Goal: Navigation & Orientation: Understand site structure

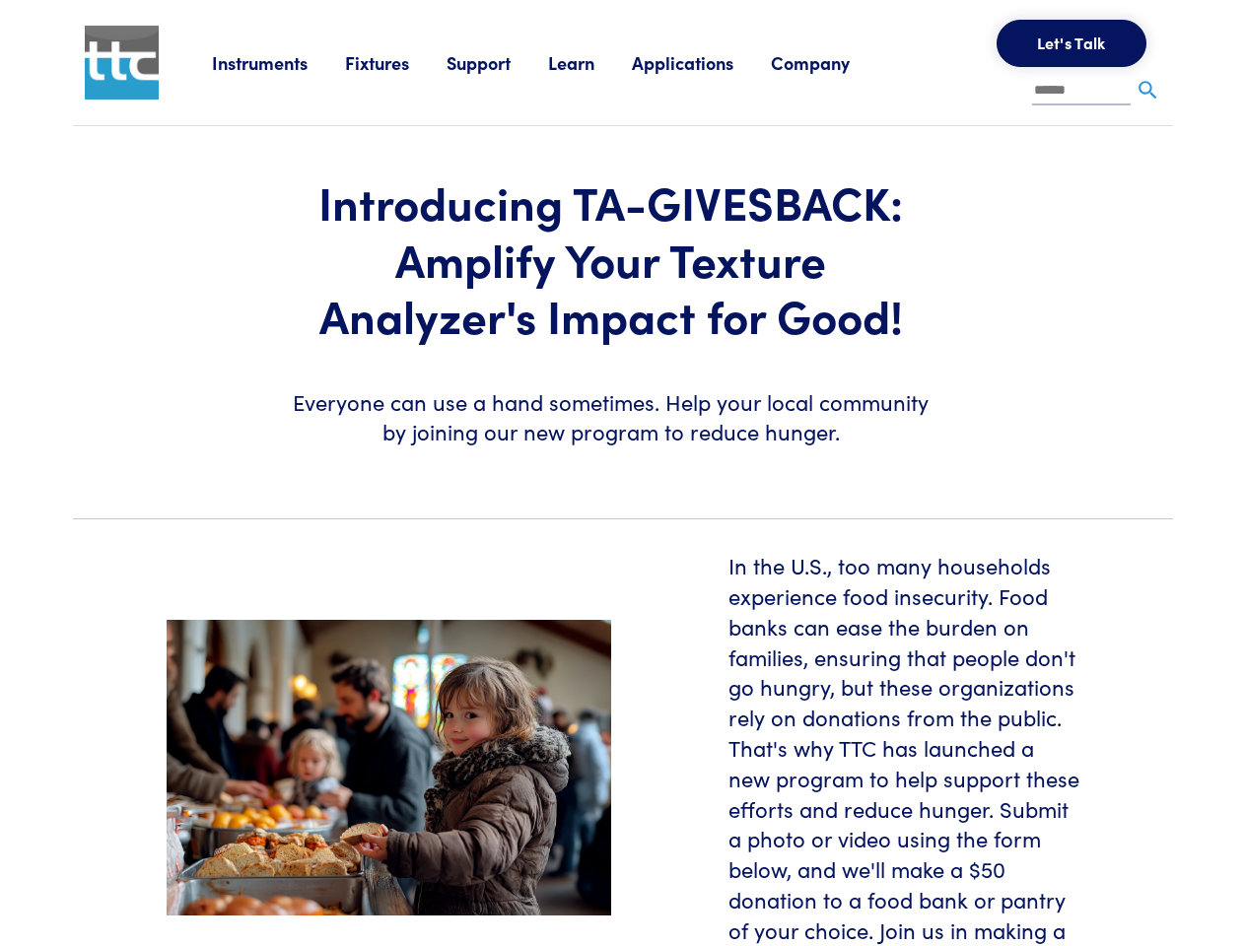
click at [622, 473] on section "Introducing TA-GIVESBACK: Amplify Your Texture Analyzer's Impact for Good! Ever…" at bounding box center [622, 314] width 1123 height 376
click at [279, 62] on link "Instruments" at bounding box center [278, 62] width 133 height 25
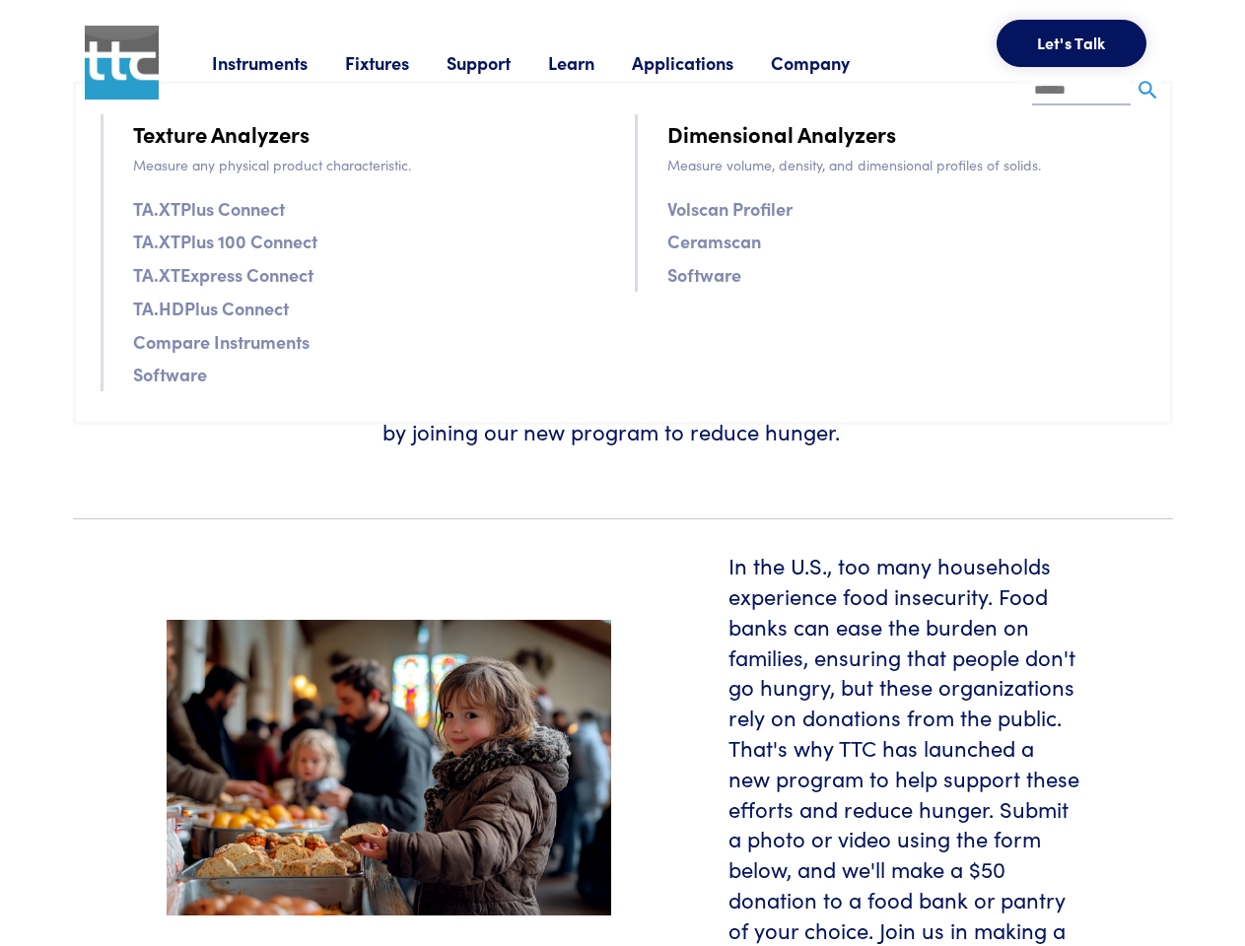
click at [398, 62] on link "Fixtures" at bounding box center [396, 62] width 102 height 25
click at [501, 62] on link "Support" at bounding box center [497, 62] width 102 height 25
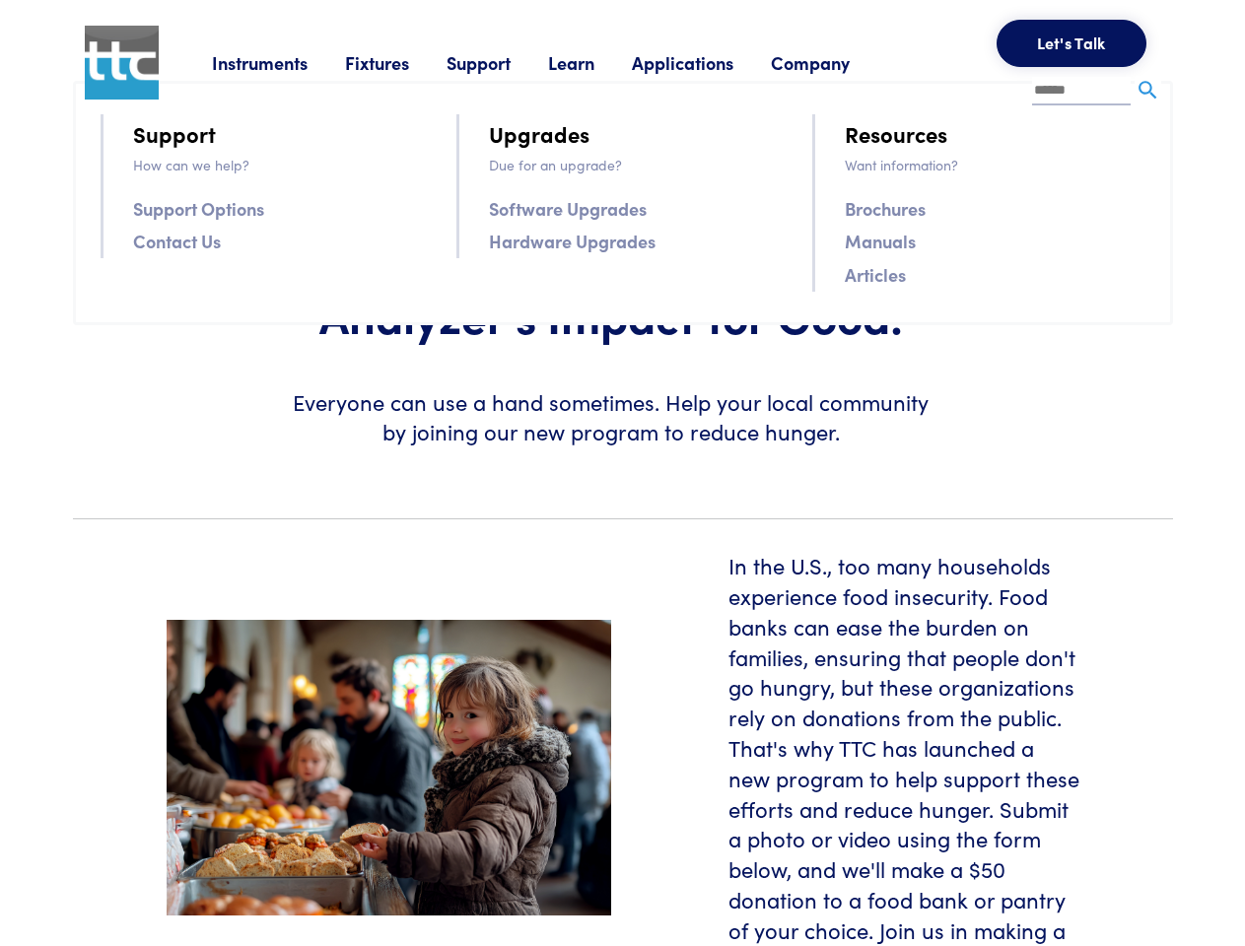
click at [595, 62] on link "Learn" at bounding box center [590, 62] width 84 height 25
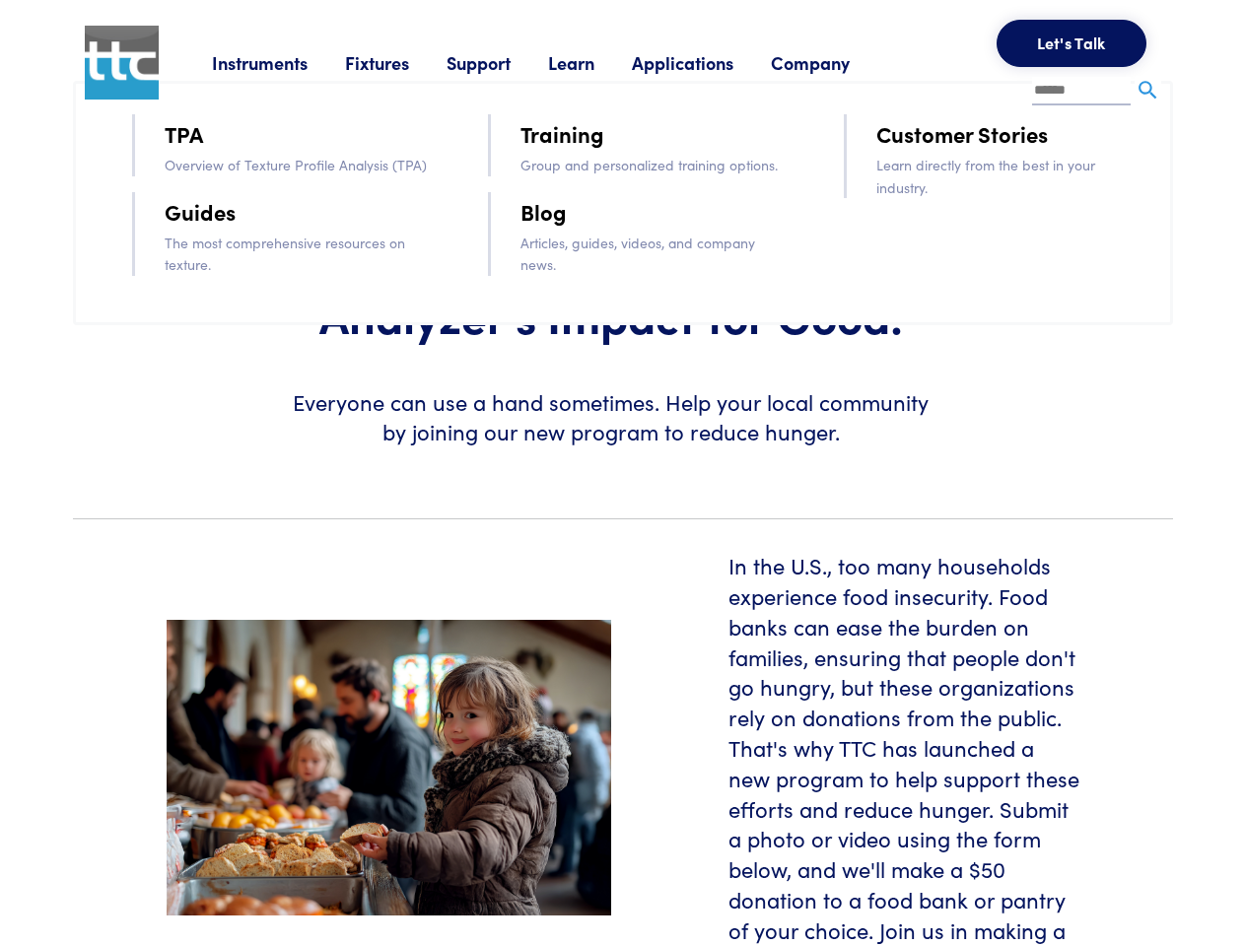
click at [709, 62] on link "Applications" at bounding box center [701, 62] width 139 height 25
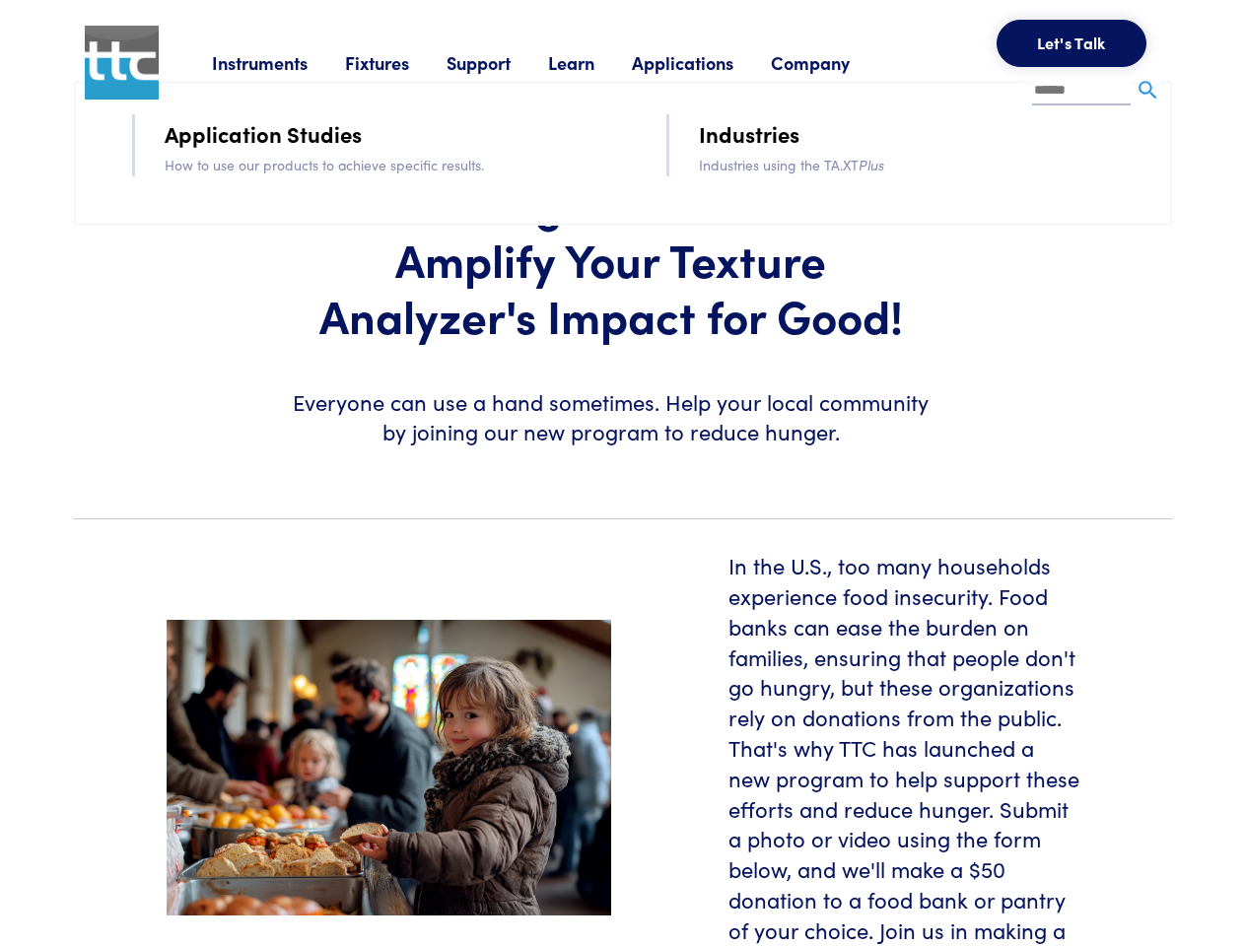
click at [836, 62] on link "Company" at bounding box center [829, 62] width 116 height 25
